Goal: Task Accomplishment & Management: Use online tool/utility

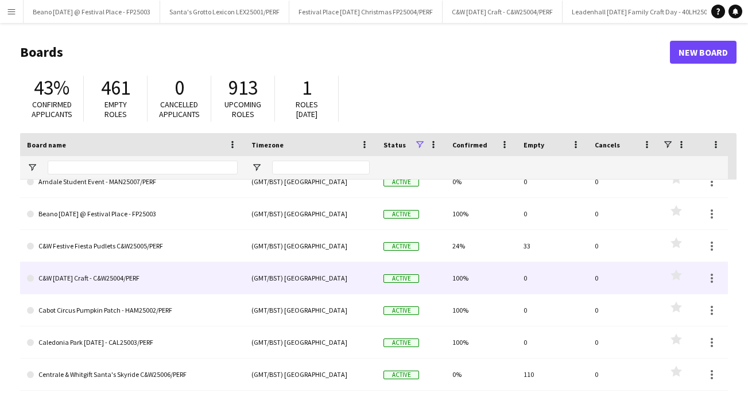
click at [100, 281] on link "C&W [DATE] Craft - C&W25004/PERF" at bounding box center [132, 278] width 211 height 32
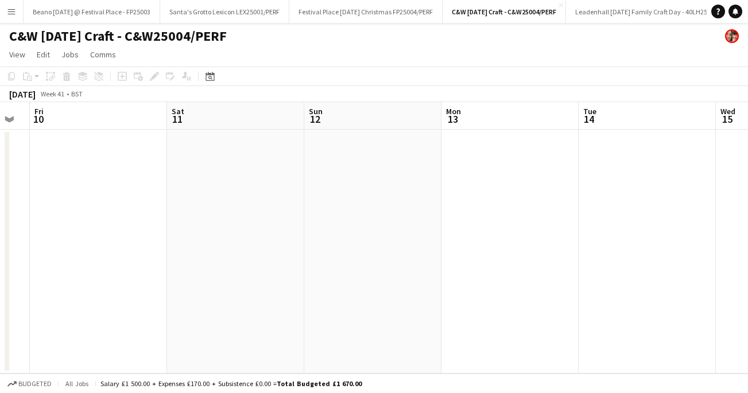
click at [8, 8] on app-icon "Menu" at bounding box center [11, 11] width 9 height 9
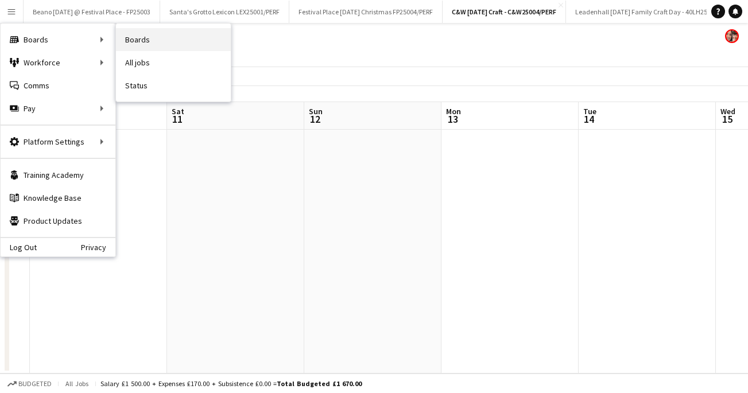
click at [143, 37] on link "Boards" at bounding box center [173, 39] width 115 height 23
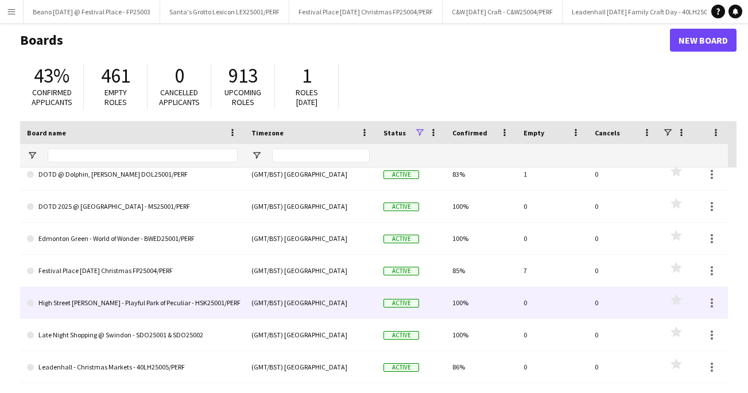
click at [126, 308] on link "High Street [PERSON_NAME] - Playful Park of Peculiar - HSK25001/PERF" at bounding box center [132, 303] width 211 height 32
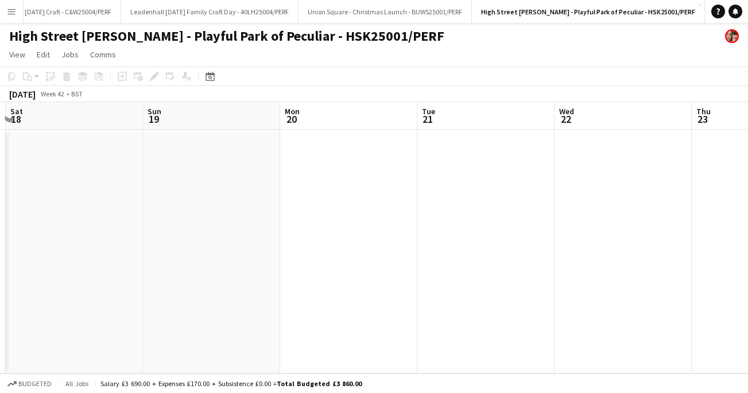
click at [10, 10] on app-icon "Menu" at bounding box center [11, 11] width 9 height 9
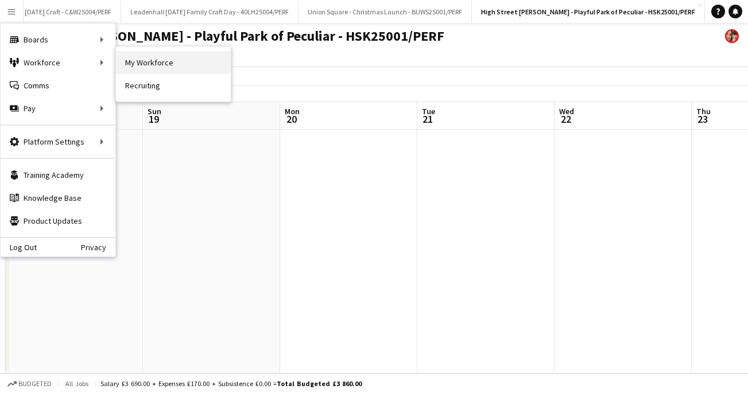
click at [174, 60] on link "My Workforce" at bounding box center [173, 62] width 115 height 23
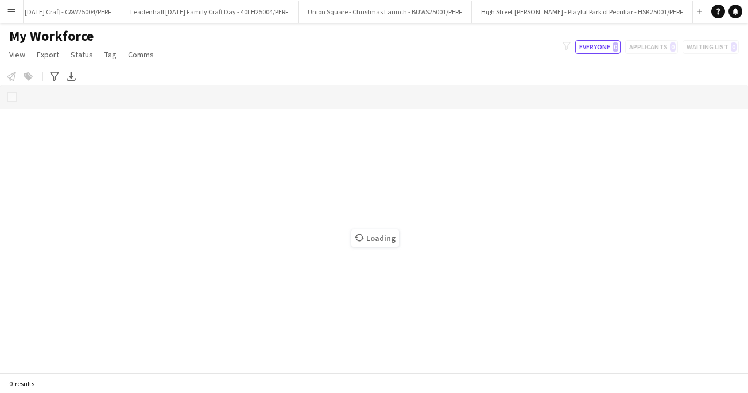
scroll to position [0, 436]
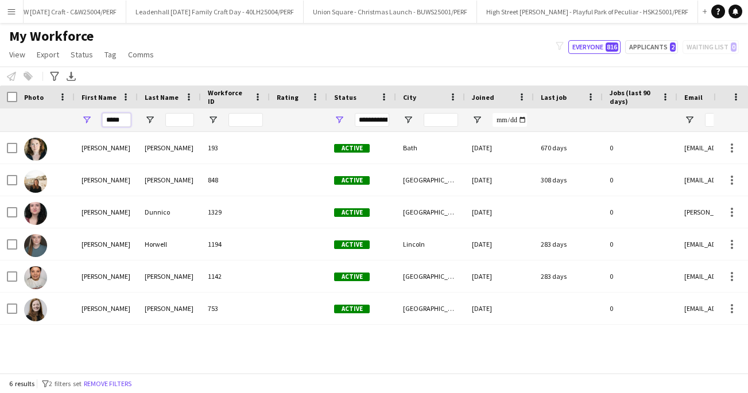
drag, startPoint x: 129, startPoint y: 118, endPoint x: 83, endPoint y: 118, distance: 46.5
click at [84, 118] on div "*****" at bounding box center [106, 119] width 63 height 23
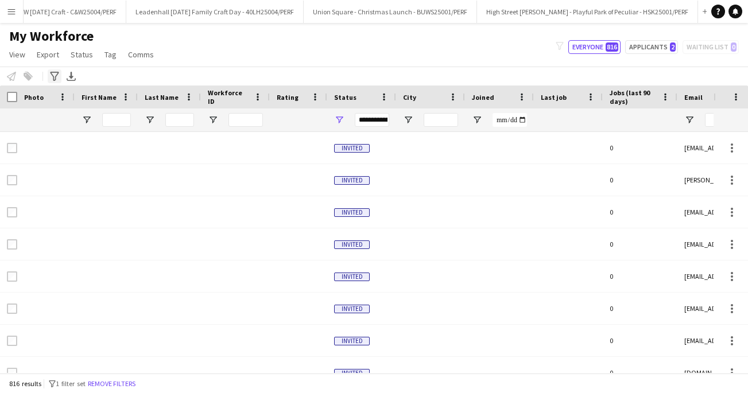
click at [54, 71] on div "Advanced filters" at bounding box center [55, 76] width 14 height 14
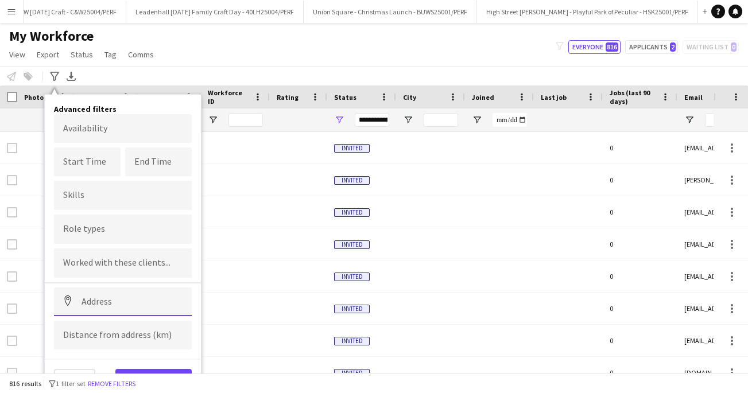
click at [85, 302] on input at bounding box center [123, 301] width 138 height 29
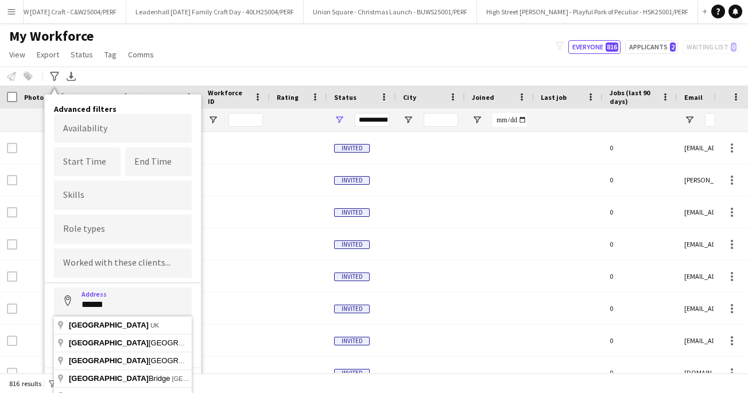
type input "**********"
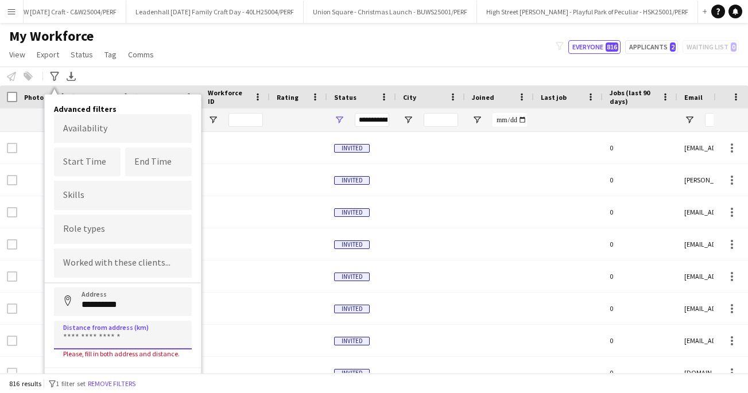
click at [92, 326] on input at bounding box center [123, 335] width 138 height 29
type input "*****"
click button "Address" at bounding box center [68, 301] width 28 height 28
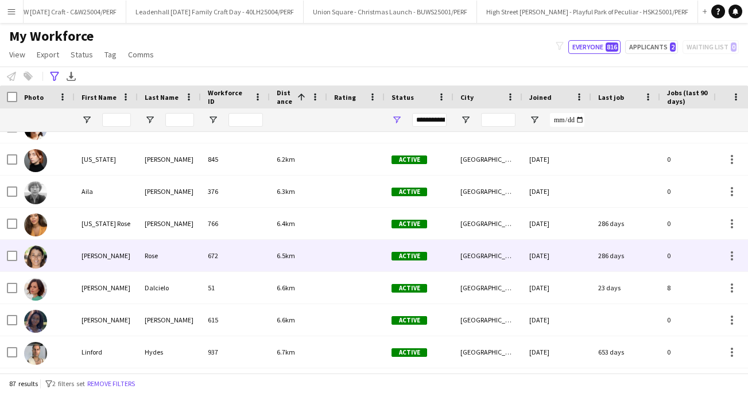
scroll to position [1178, 0]
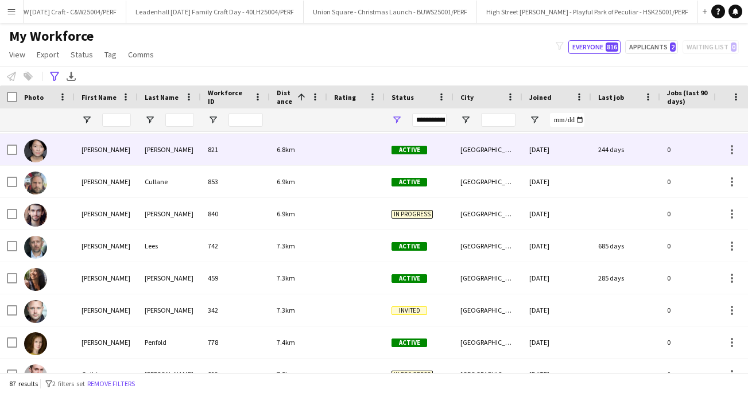
click at [129, 147] on div "[PERSON_NAME]" at bounding box center [106, 150] width 63 height 32
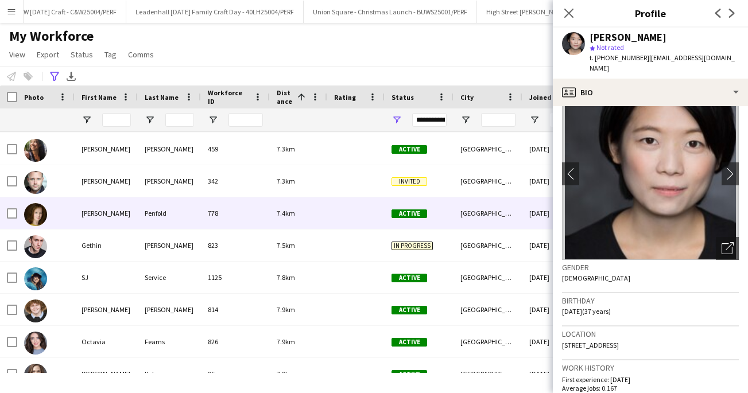
click at [108, 215] on div "[PERSON_NAME]" at bounding box center [106, 213] width 63 height 32
